Goal: Task Accomplishment & Management: Complete application form

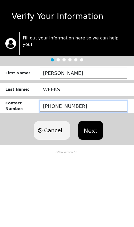
click at [93, 100] on input "[PHONE_NUMBER]" at bounding box center [84, 105] width 88 height 11
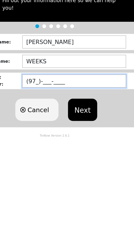
type input "(9__)-___-____"
type input "[PHONE_NUMBER]"
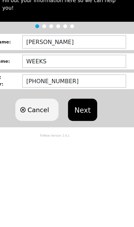
click at [78, 121] on button "Next" at bounding box center [90, 130] width 24 height 19
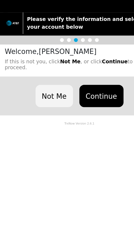
click at [86, 93] on button "Continue" at bounding box center [85, 102] width 37 height 19
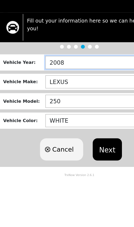
click at [84, 69] on input "2008" at bounding box center [84, 74] width 92 height 11
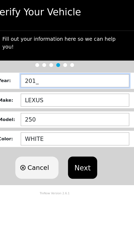
type input "2011"
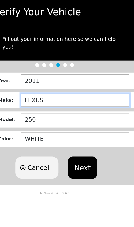
click at [91, 85] on input "LEXUS" at bounding box center [84, 90] width 92 height 11
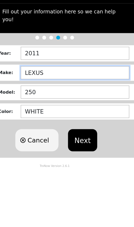
click at [78, 138] on button "Next" at bounding box center [90, 147] width 24 height 19
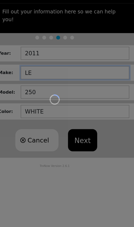
type input "L"
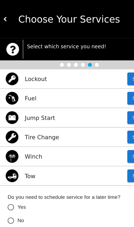
click at [3, 16] on img at bounding box center [5, 16] width 4 height 4
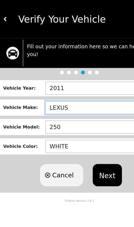
click at [78, 85] on input "LEXUS" at bounding box center [84, 90] width 92 height 11
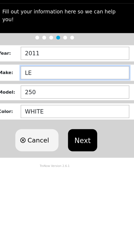
type input "L"
type input "CHEVY"
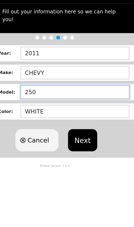
click at [69, 102] on input "250" at bounding box center [84, 107] width 92 height 11
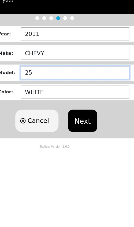
type input "2"
type input "TAHOE"
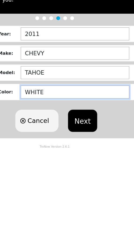
click at [83, 118] on input "WHITE" at bounding box center [84, 123] width 92 height 11
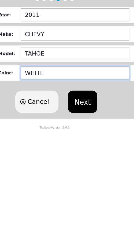
click at [75, 118] on input "WHITE" at bounding box center [84, 123] width 92 height 11
type input "W"
type input "BLACK"
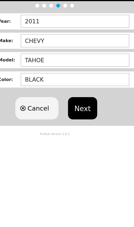
click at [78, 138] on button "Next" at bounding box center [90, 147] width 24 height 19
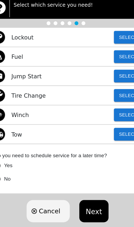
click at [107, 77] on button "Select" at bounding box center [119, 82] width 24 height 11
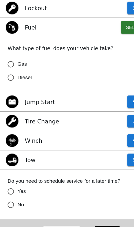
scroll to position [25, 0]
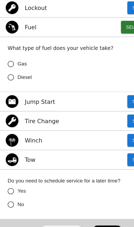
click at [10, 84] on input "Gas" at bounding box center [8, 89] width 11 height 11
radio input "false"
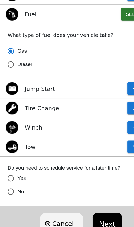
scroll to position [36, 0]
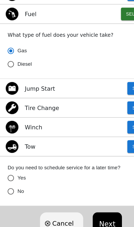
click at [10, 95] on input "No" at bounding box center [8, 89] width 11 height 11
radio input "false"
radio input "true"
click at [84, 102] on div "Do you need to schedule service for a later time? Yes No" at bounding box center [67, 78] width 134 height 46
click at [91, 214] on button "Next" at bounding box center [90, 223] width 24 height 19
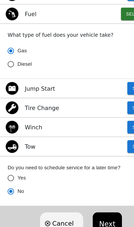
scroll to position [0, 0]
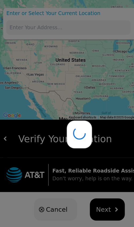
type input "[STREET_ADDRESS][PERSON_NAME]"
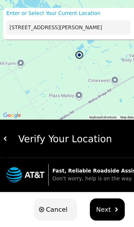
click at [88, 181] on button "Next" at bounding box center [91, 176] width 30 height 19
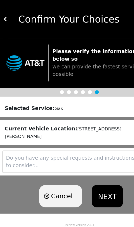
click at [89, 156] on button "NEXT" at bounding box center [90, 165] width 26 height 19
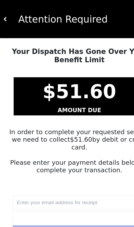
click at [5, 11] on button at bounding box center [5, 16] width 4 height 32
click at [10, 20] on div "Attention Required" at bounding box center [68, 16] width 125 height 12
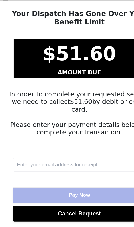
scroll to position [4, 0]
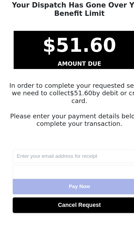
click at [77, 202] on button "Cancel Request" at bounding box center [67, 208] width 113 height 13
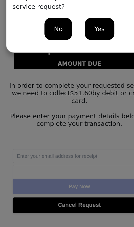
click at [52, 56] on span "No" at bounding box center [49, 60] width 7 height 8
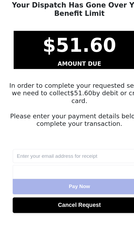
click at [69, 64] on strong "$ 51.60" at bounding box center [67, 73] width 62 height 19
click at [84, 174] on div at bounding box center [67, 180] width 113 height 12
click at [95, 161] on input "text" at bounding box center [67, 167] width 113 height 12
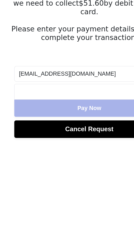
type input "[EMAIL_ADDRESS][DOMAIN_NAME]"
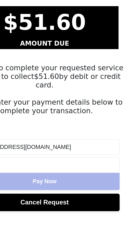
click at [74, 174] on div at bounding box center [67, 180] width 113 height 12
